Goal: Consume media (video, audio): Consume media (video, audio)

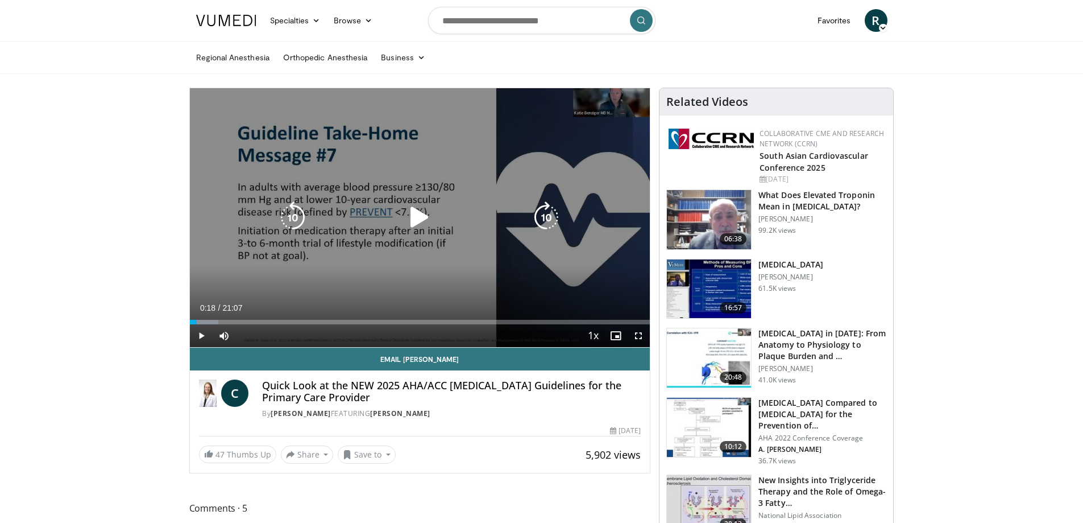
click at [421, 225] on icon "Video Player" at bounding box center [420, 217] width 32 height 32
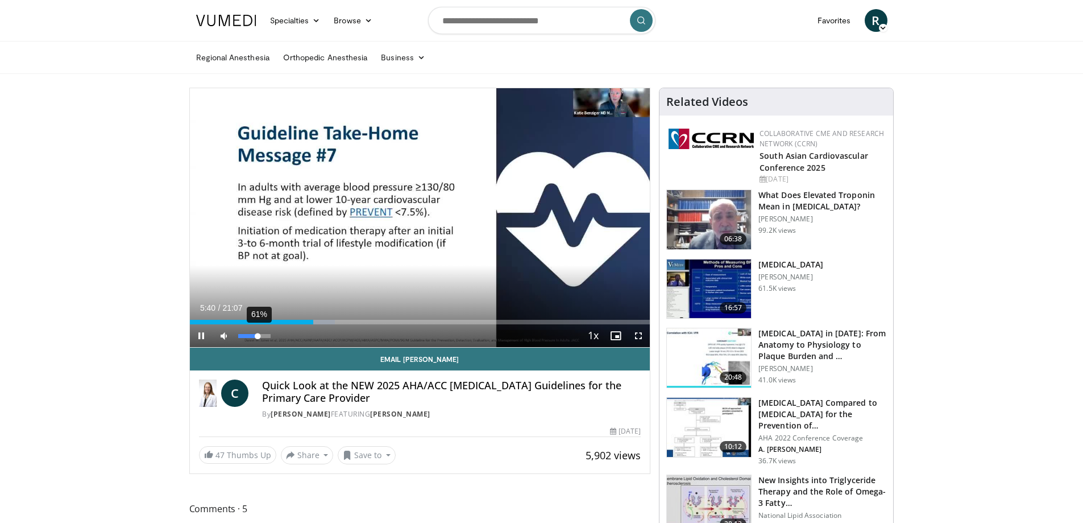
drag, startPoint x: 270, startPoint y: 337, endPoint x: 258, endPoint y: 339, distance: 12.1
click at [258, 338] on div "Volume Level" at bounding box center [248, 336] width 20 height 4
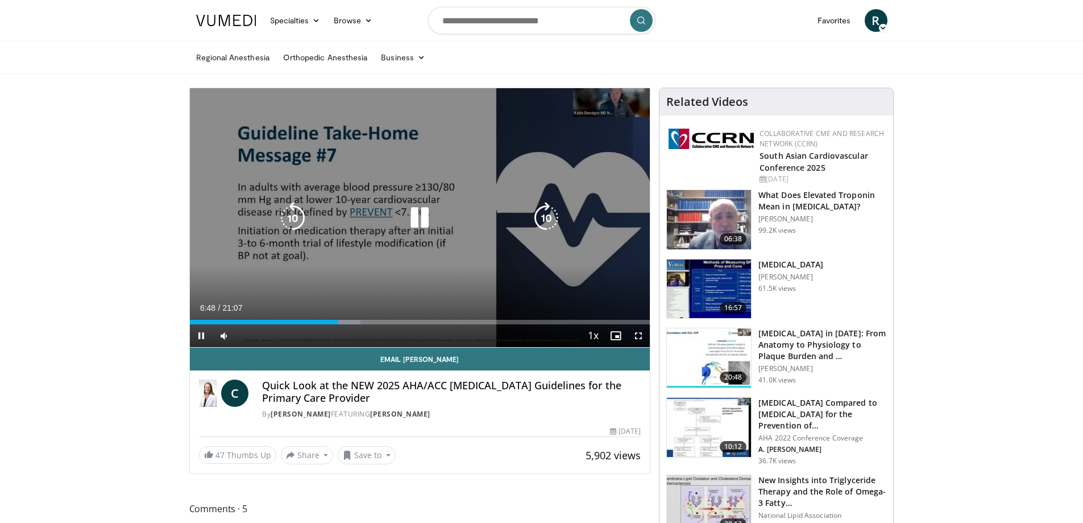
click at [338, 234] on div "10 seconds Tap to unmute" at bounding box center [420, 217] width 461 height 259
click at [422, 220] on icon "Video Player" at bounding box center [420, 218] width 32 height 32
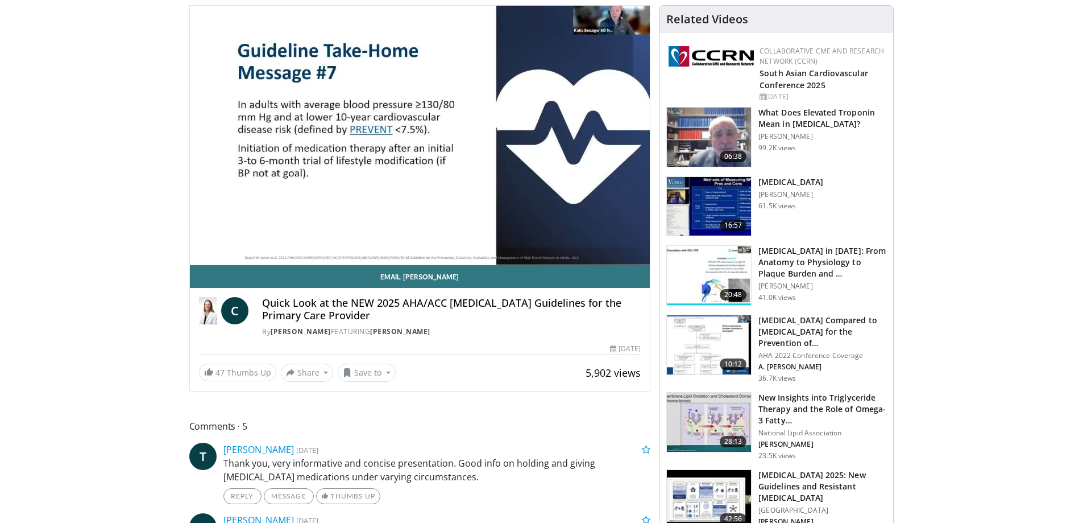
scroll to position [171, 0]
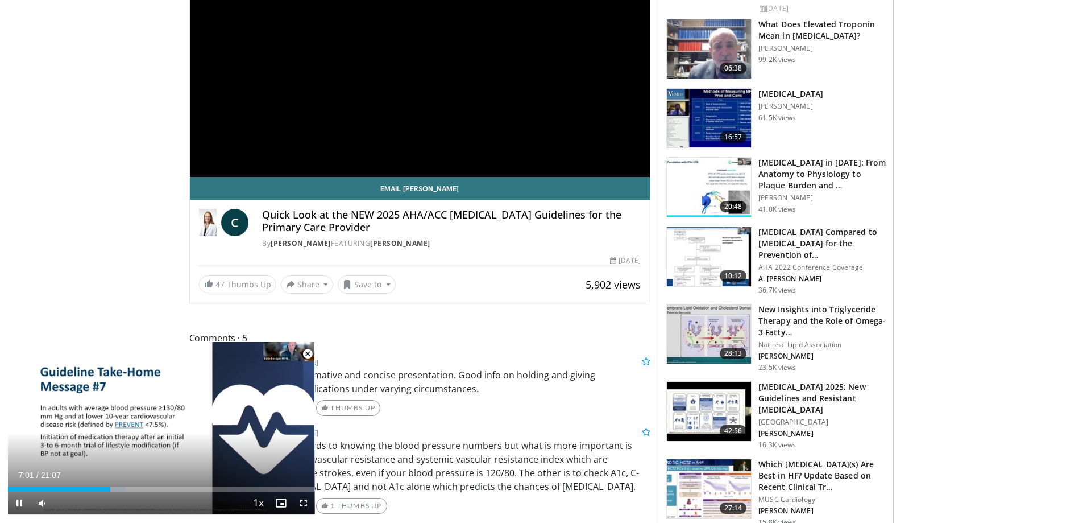
click at [307, 354] on span "Video Player" at bounding box center [307, 353] width 23 height 23
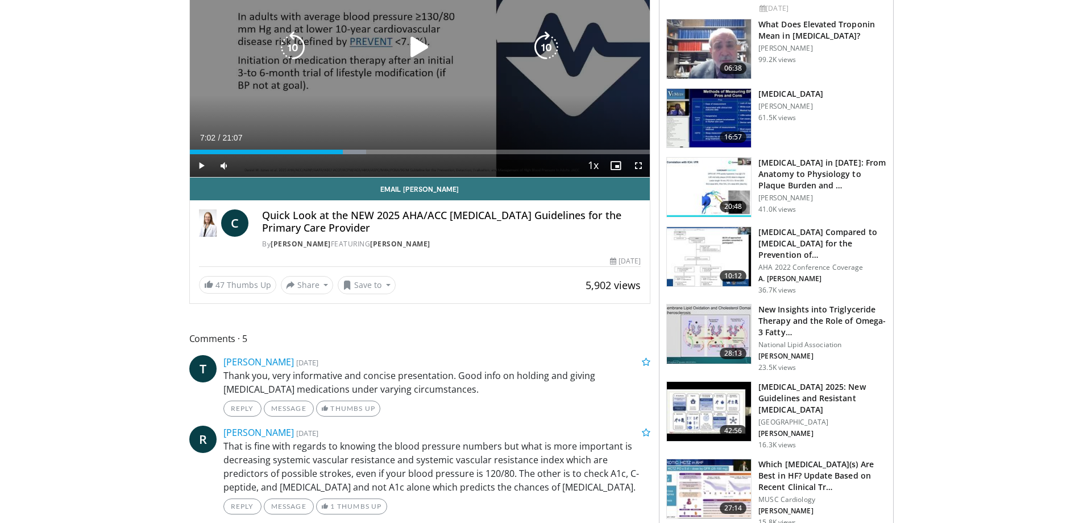
click at [425, 43] on icon "Video Player" at bounding box center [420, 47] width 32 height 32
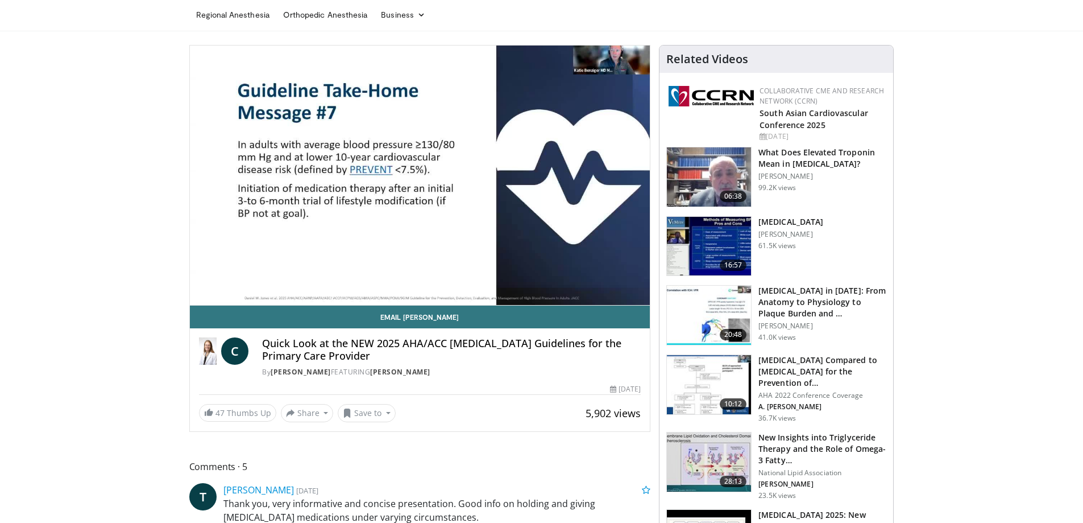
scroll to position [0, 0]
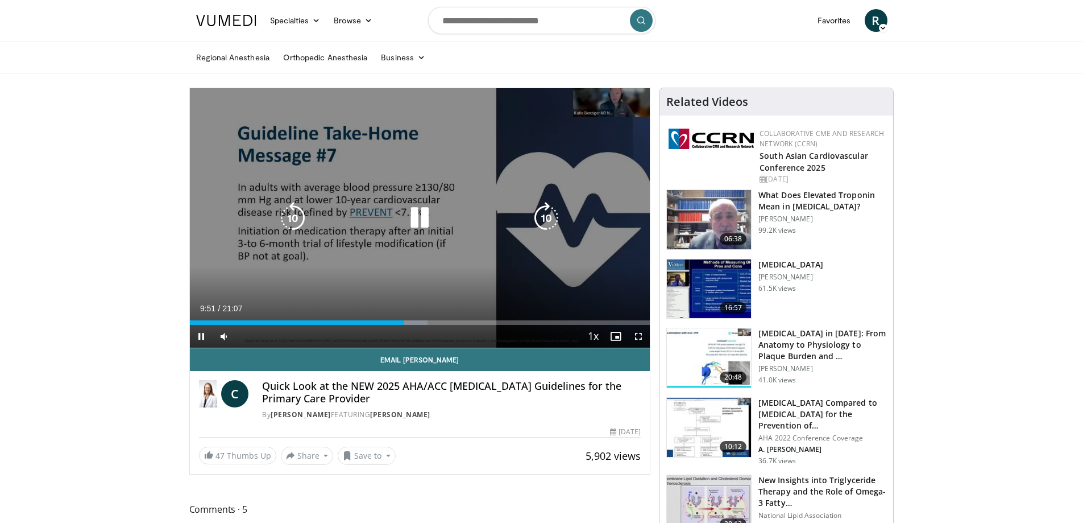
click at [422, 190] on div "10 seconds Tap to unmute" at bounding box center [420, 217] width 461 height 259
click at [414, 216] on icon "Video Player" at bounding box center [420, 218] width 32 height 32
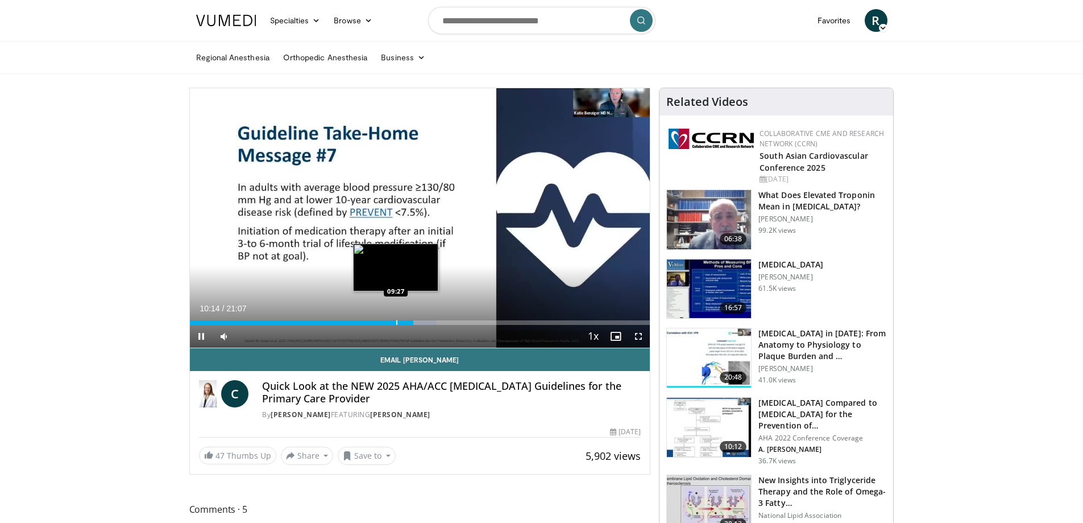
click at [395, 321] on div "10:14" at bounding box center [301, 322] width 223 height 5
drag, startPoint x: 256, startPoint y: 337, endPoint x: 266, endPoint y: 339, distance: 9.3
click at [266, 338] on div "Volume Level" at bounding box center [251, 336] width 27 height 4
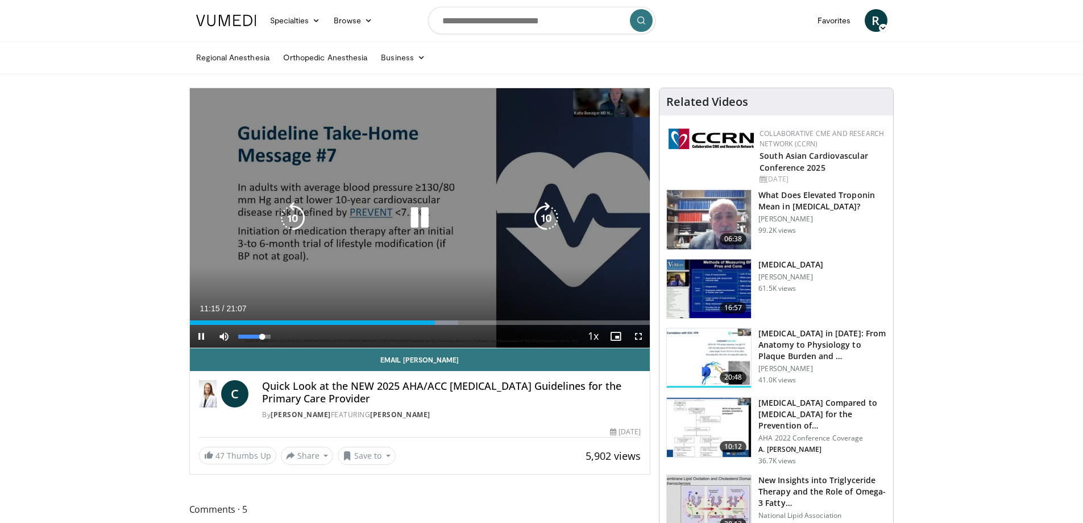
click at [262, 337] on div "Volume Level" at bounding box center [250, 336] width 24 height 4
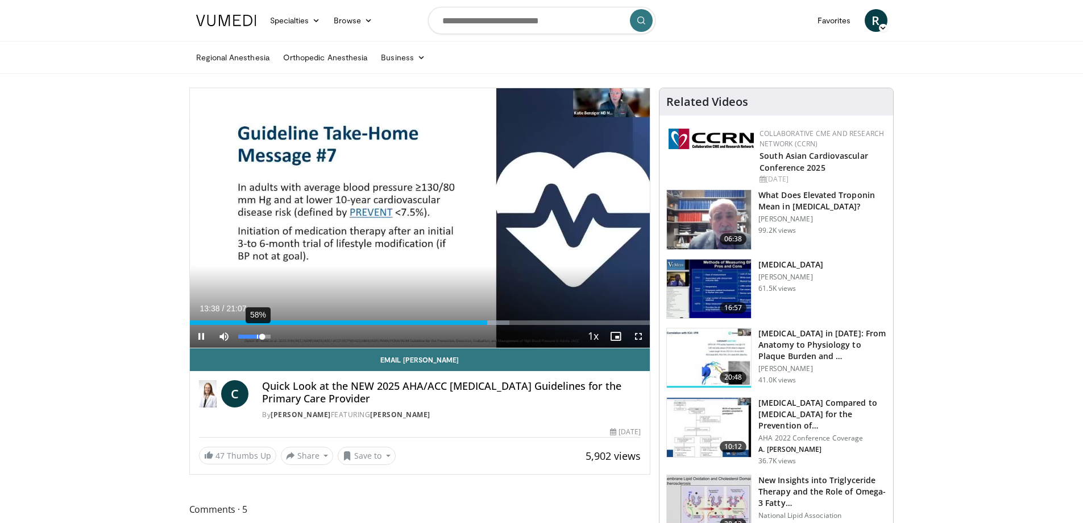
click at [256, 337] on div "58%" at bounding box center [254, 336] width 32 height 4
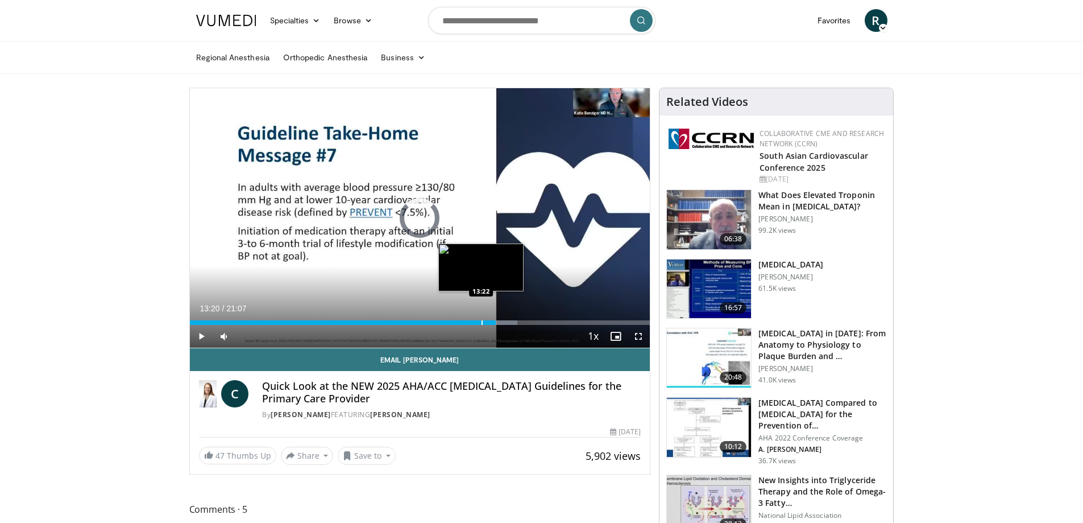
click at [482, 321] on div "Progress Bar" at bounding box center [482, 322] width 1 height 5
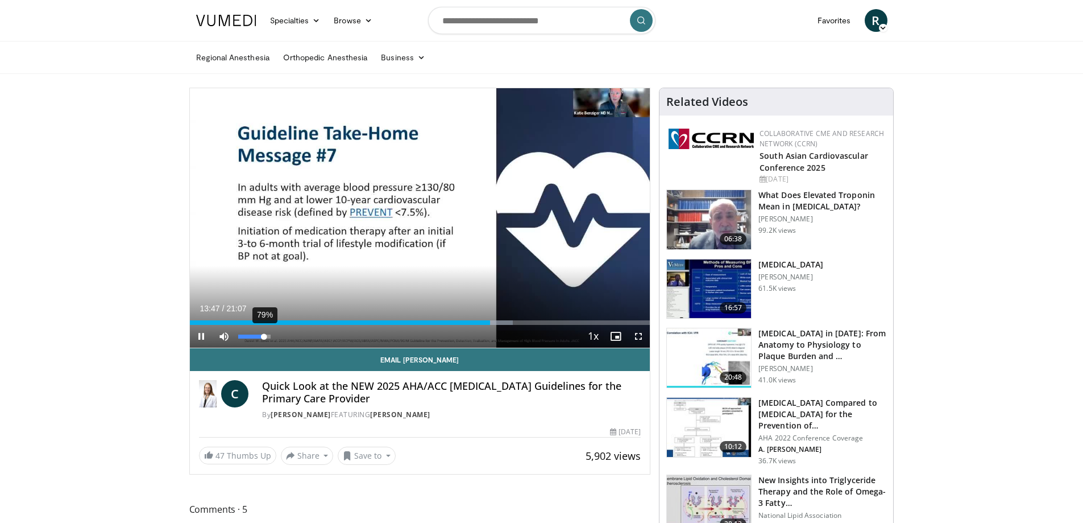
drag, startPoint x: 257, startPoint y: 335, endPoint x: 264, endPoint y: 335, distance: 7.4
click at [264, 335] on div "Volume Level" at bounding box center [251, 336] width 26 height 4
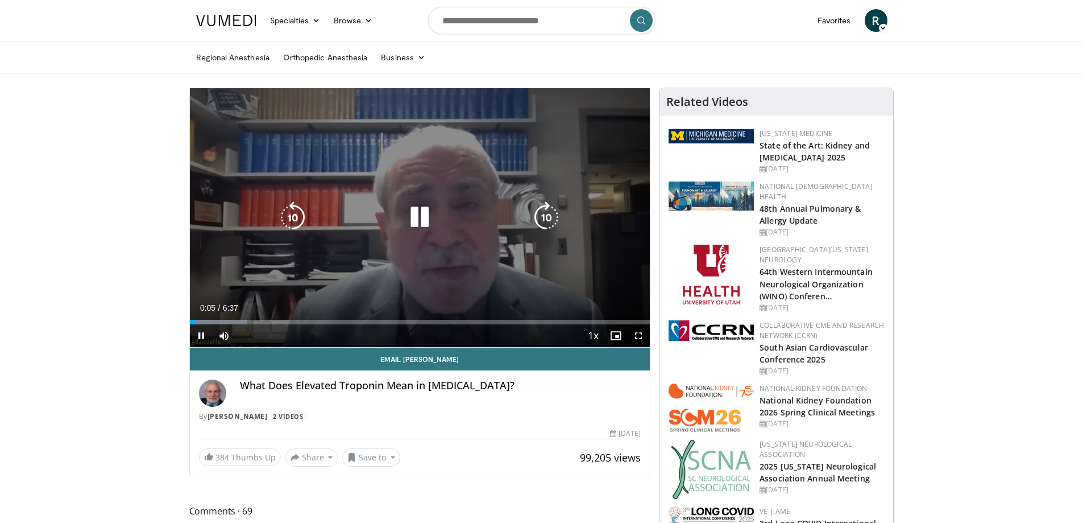
click at [421, 218] on icon "Video Player" at bounding box center [420, 217] width 32 height 32
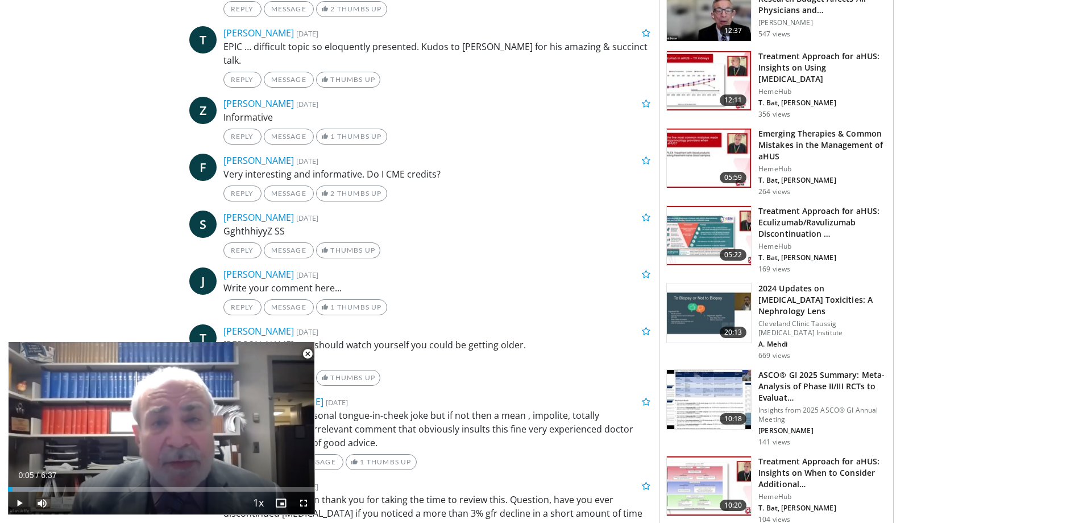
scroll to position [1080, 0]
